Goal: Transaction & Acquisition: Purchase product/service

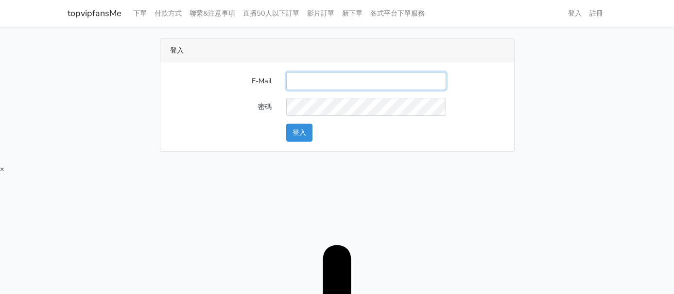
click at [336, 88] on input "E-Mail" at bounding box center [366, 81] width 160 height 18
drag, startPoint x: 340, startPoint y: 84, endPoint x: 342, endPoint y: 90, distance: 6.6
click at [340, 84] on input "E-Mail" at bounding box center [366, 81] width 160 height 18
type input "[EMAIL_ADDRESS][DOMAIN_NAME]"
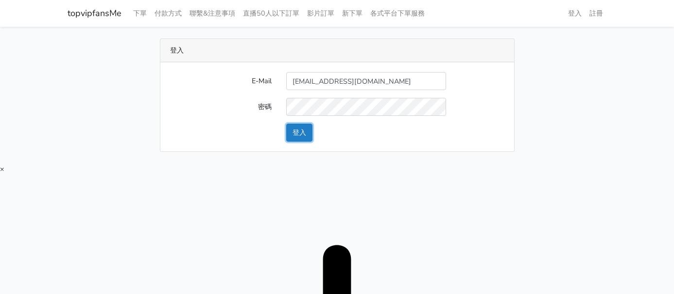
click at [287, 136] on button "登入" at bounding box center [299, 132] width 26 height 18
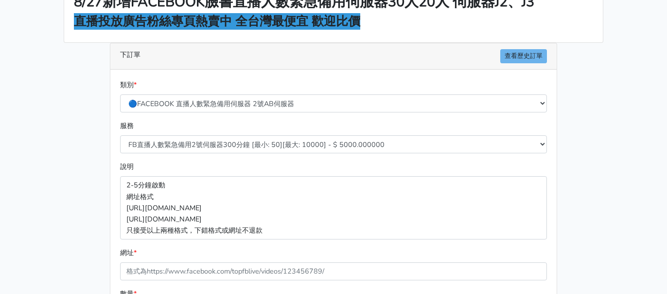
scroll to position [72, 0]
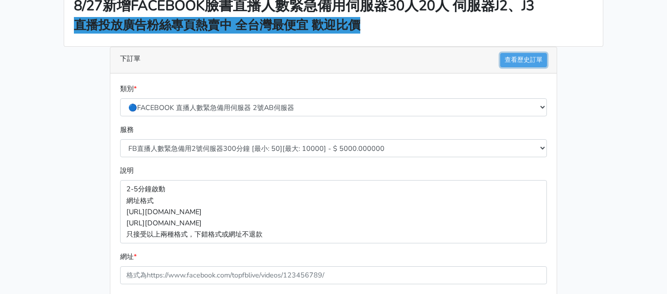
click at [542, 58] on link "查看歷史訂單" at bounding box center [523, 60] width 47 height 14
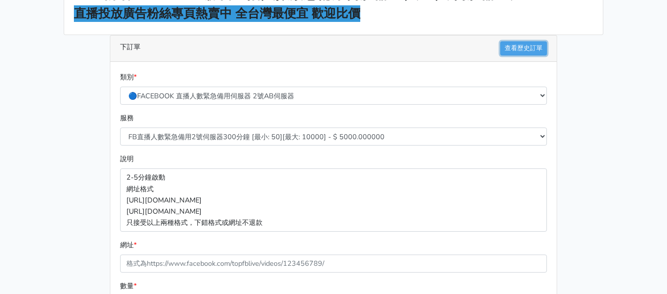
scroll to position [104, 0]
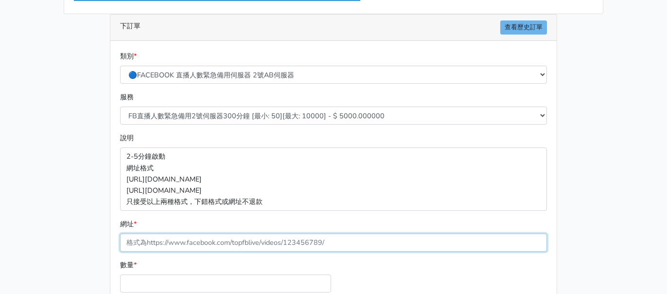
click at [179, 237] on input "網址 *" at bounding box center [333, 242] width 427 height 18
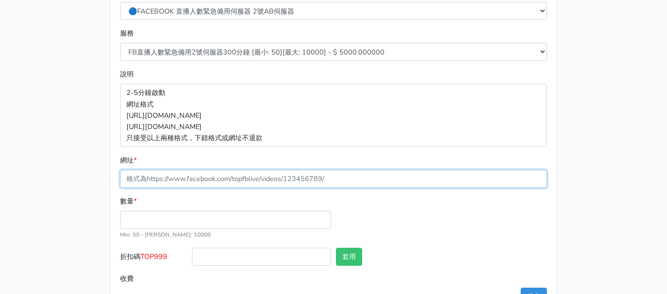
scroll to position [169, 0]
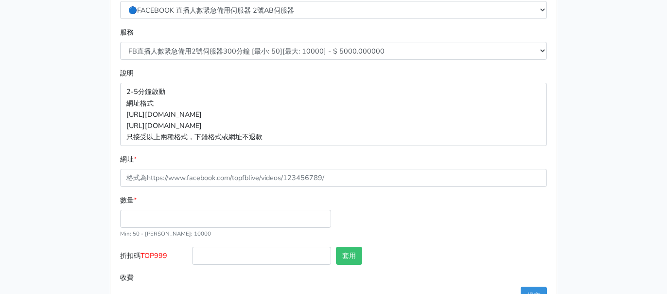
click at [166, 233] on small "Min: 50 - Max: 10000" at bounding box center [165, 233] width 91 height 8
click at [171, 226] on input "數量 *" at bounding box center [225, 218] width 211 height 18
type input "50"
type input "250.000"
click at [244, 256] on input "折扣碼 TOP999" at bounding box center [261, 255] width 139 height 18
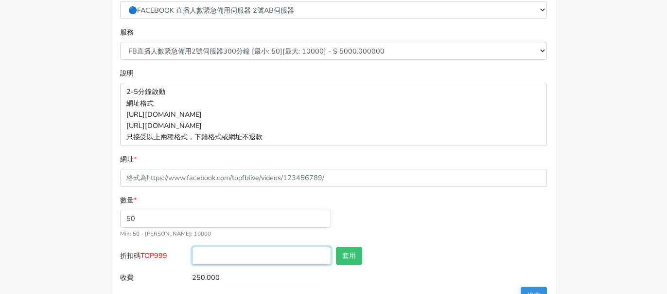
click at [224, 251] on input "折扣碼 TOP999" at bounding box center [261, 255] width 139 height 18
click at [154, 254] on span "TOP999" at bounding box center [153, 255] width 27 height 10
click at [192, 254] on input "折扣碼 TOP999" at bounding box center [261, 255] width 139 height 18
drag, startPoint x: 173, startPoint y: 259, endPoint x: 165, endPoint y: 255, distance: 8.7
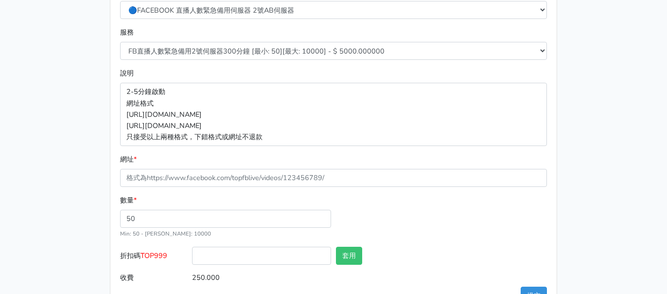
click at [172, 258] on label "折扣碼 TOP999" at bounding box center [154, 257] width 72 height 22
click at [192, 258] on input "折扣碼 TOP999" at bounding box center [261, 255] width 139 height 18
click at [164, 255] on span "TOP999" at bounding box center [153, 255] width 27 height 10
click at [192, 255] on input "折扣碼 TOP999" at bounding box center [261, 255] width 139 height 18
click at [164, 255] on span "TOP999" at bounding box center [153, 255] width 27 height 10
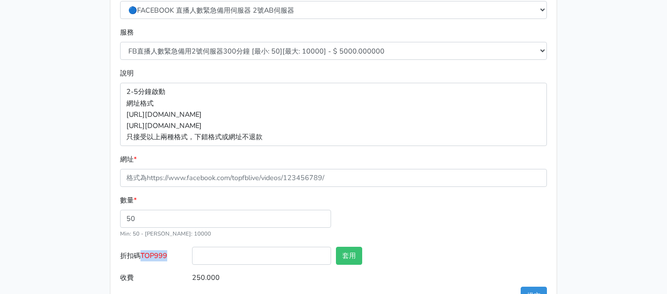
click at [192, 255] on input "折扣碼 TOP999" at bounding box center [261, 255] width 139 height 18
click at [164, 255] on span "TOP999" at bounding box center [153, 255] width 27 height 10
click at [192, 255] on input "折扣碼 TOP999" at bounding box center [261, 255] width 139 height 18
drag, startPoint x: 194, startPoint y: 260, endPoint x: 166, endPoint y: 258, distance: 28.7
click at [193, 260] on input "折扣碼 TOP999" at bounding box center [261, 255] width 139 height 18
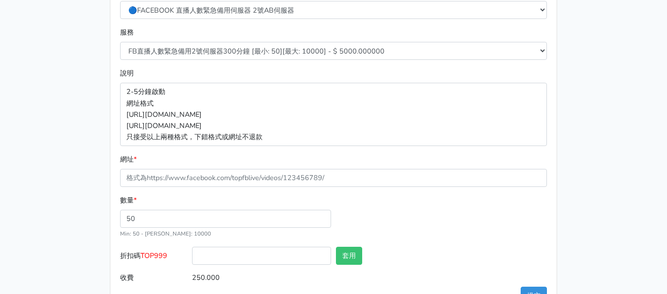
click at [166, 258] on span "TOP999" at bounding box center [153, 255] width 27 height 10
click at [192, 258] on input "折扣碼 TOP999" at bounding box center [261, 255] width 139 height 18
click at [166, 258] on span "TOP999" at bounding box center [153, 255] width 27 height 10
click at [192, 258] on input "折扣碼 TOP999" at bounding box center [261, 255] width 139 height 18
copy span "TOP999"
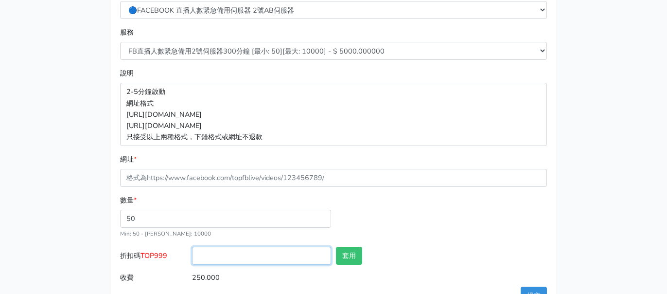
drag, startPoint x: 218, startPoint y: 263, endPoint x: 227, endPoint y: 265, distance: 9.5
click at [218, 263] on input "折扣碼 TOP999" at bounding box center [261, 255] width 139 height 18
paste input "TOP999"
type input "TOP999"
click at [341, 252] on button "套用" at bounding box center [349, 255] width 26 height 18
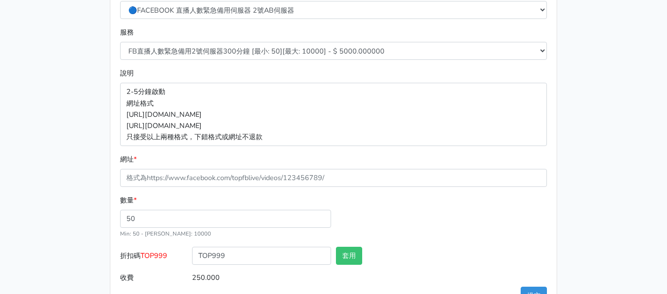
type input "套用失敗"
drag, startPoint x: 450, startPoint y: 219, endPoint x: 434, endPoint y: 220, distance: 16.5
click at [450, 219] on div "數量 * 50 Min: 50 - Max: 10000" at bounding box center [334, 220] width 432 height 52
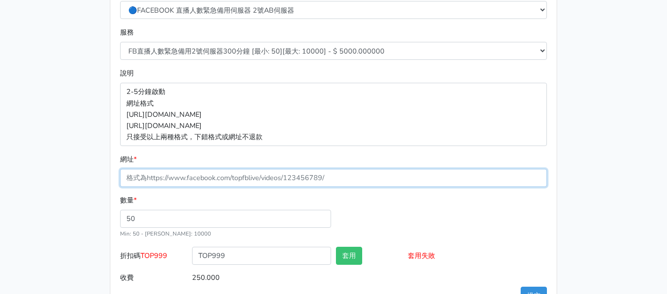
click at [212, 182] on input "網址 *" at bounding box center [333, 178] width 427 height 18
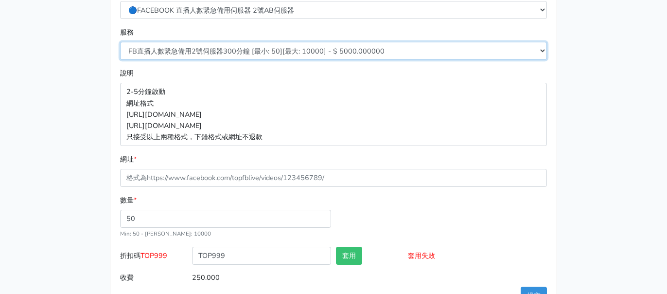
click at [168, 52] on select "FB直播人數緊急備用2號伺服器300分鐘 [最小: 50][最大: 10000] - $ 5000.000000 FB直播人數緊急備用2號伺服器60分鐘 [最…" at bounding box center [333, 51] width 427 height 18
select select "577"
click at [120, 42] on select "FB直播人數緊急備用2號伺服器300分鐘 [最小: 50][最大: 10000] - $ 5000.000000 FB直播人數緊急備用2號伺服器60分鐘 [最…" at bounding box center [333, 51] width 427 height 18
type input "150.000"
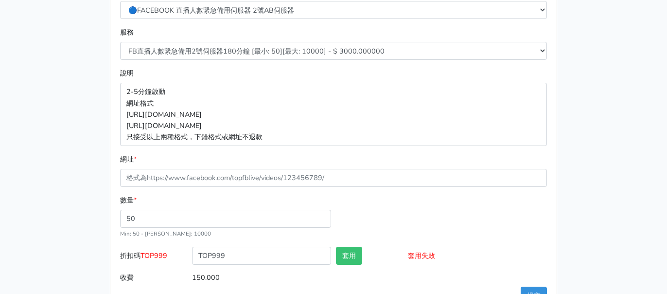
drag, startPoint x: 70, startPoint y: 182, endPoint x: 6, endPoint y: 154, distance: 70.7
click at [69, 180] on div "8/16 新增FACEBOOK臉書直播人數緊急伺服器J1 8/27新增FACEBOOK臉書直播人數緊急備用伺服器30人20人 伺服器J2、J3 直播投放廣告粉…" at bounding box center [333, 91] width 554 height 445
click at [582, 57] on div "8/16 新增FACEBOOK臉書直播人數緊急伺服器J1 8/27新增FACEBOOK臉書直播人數緊急備用伺服器30人20人 伺服器J2、J3 直播投放廣告粉…" at bounding box center [333, 91] width 554 height 445
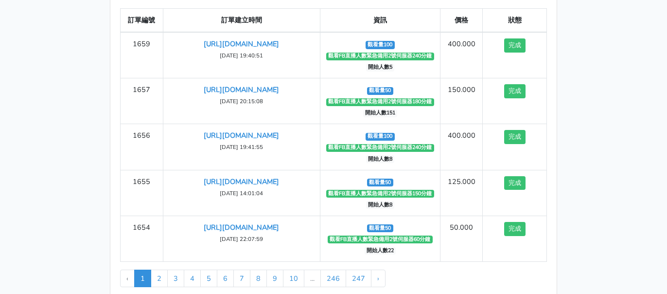
scroll to position [65, 0]
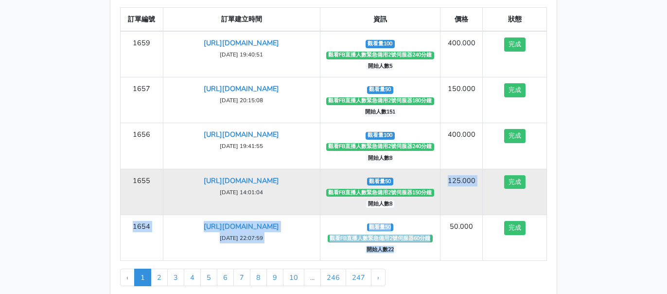
drag, startPoint x: 401, startPoint y: 253, endPoint x: 428, endPoint y: 176, distance: 81.0
click at [426, 182] on tbody "1659 https://www.facebook.com/100083399346069/videos/1163296282327702 2025-10-0…" at bounding box center [334, 145] width 426 height 229
click at [430, 201] on td "觀看量50 觀看FB直播人數緊急備用2號伺服器150分鐘 開始人數8" at bounding box center [380, 192] width 120 height 46
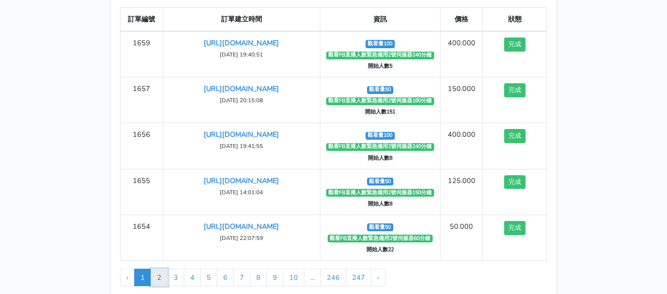
click at [157, 274] on link "2" at bounding box center [159, 276] width 17 height 17
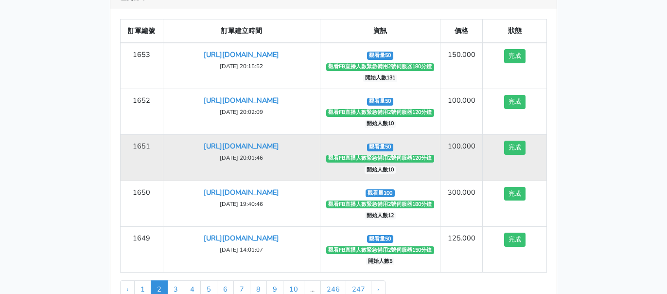
scroll to position [65, 0]
